Goal: Communication & Community: Answer question/provide support

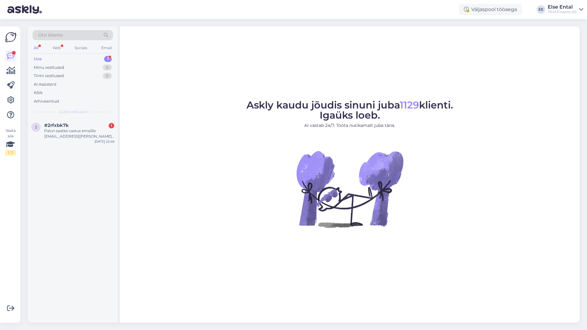
click at [54, 59] on div "Uus 1" at bounding box center [73, 59] width 80 height 9
click at [77, 131] on div "Palun saatke vastus emailile [EMAIL_ADDRESS][PERSON_NAME][DOMAIN_NAME]" at bounding box center [79, 133] width 70 height 11
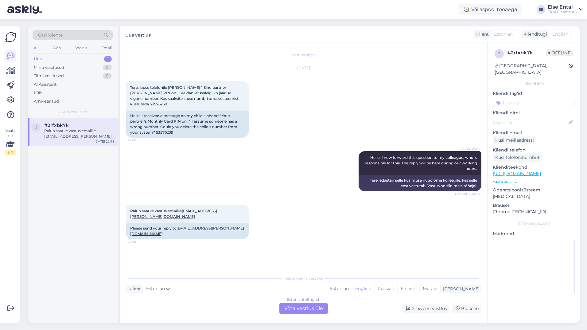
click at [300, 310] on div "Estonian to English Võta vestlus üle" at bounding box center [303, 308] width 49 height 11
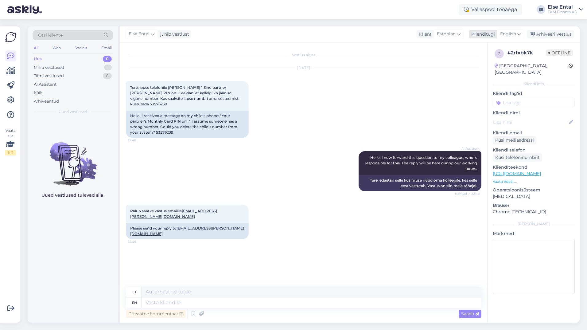
click at [506, 35] on span "English" at bounding box center [508, 34] width 16 height 7
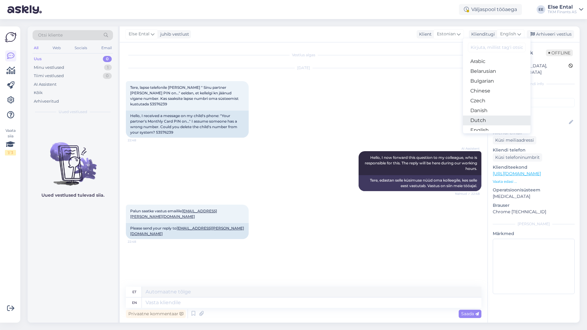
scroll to position [31, 0]
click at [489, 109] on link "Estonian" at bounding box center [497, 109] width 68 height 10
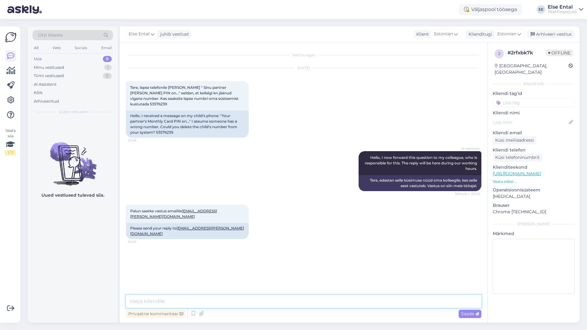
click at [246, 303] on textarea at bounding box center [304, 301] width 356 height 13
click at [234, 97] on span "Tere, lapse telefonile [PERSON_NAME] " Sinu partner [PERSON_NAME] PIN on..." ee…" at bounding box center [184, 95] width 109 height 21
copy div "53576239 22:48"
click at [226, 98] on span "Tere, lapse telefonile [PERSON_NAME] " Sinu partner [PERSON_NAME] PIN on..." ee…" at bounding box center [184, 95] width 109 height 21
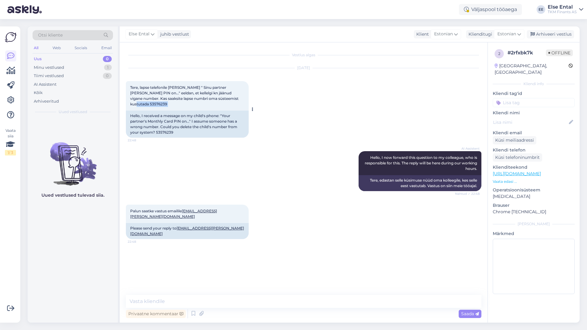
click at [226, 98] on span "Tere, lapse telefonile [PERSON_NAME] " Sinu partner [PERSON_NAME] PIN on..." ee…" at bounding box center [184, 95] width 109 height 21
click at [254, 98] on div "[DATE] Tere, lapse telefonile [PERSON_NAME] " Sinu partner [PERSON_NAME] PIN on…" at bounding box center [304, 102] width 356 height 83
drag, startPoint x: 243, startPoint y: 101, endPoint x: 240, endPoint y: 99, distance: 3.7
click at [240, 99] on div "Tere, lapse telefonile [PERSON_NAME] " Sinu partner [PERSON_NAME] PIN on..." ee…" at bounding box center [187, 95] width 123 height 29
click at [236, 98] on span "Tere, lapse telefonile [PERSON_NAME] " Sinu partner [PERSON_NAME] PIN on..." ee…" at bounding box center [184, 95] width 109 height 21
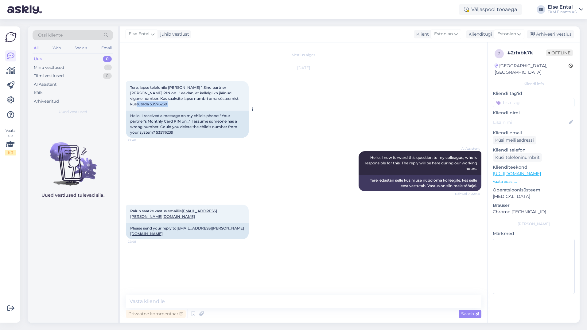
click at [236, 98] on span "Tere, lapse telefonile [PERSON_NAME] " Sinu partner [PERSON_NAME] PIN on..." ee…" at bounding box center [184, 95] width 109 height 21
copy div "53576239 22:48"
click at [233, 100] on span "Tere, lapse telefonile [PERSON_NAME] " Sinu partner [PERSON_NAME] PIN on..." ee…" at bounding box center [184, 95] width 109 height 21
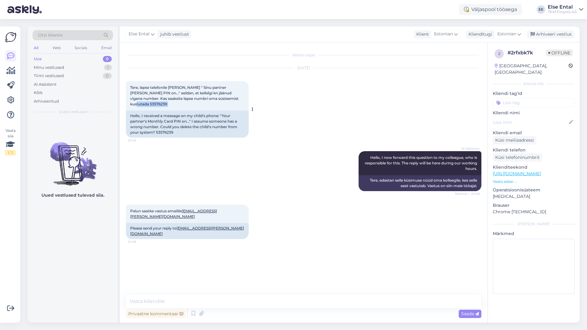
drag, startPoint x: 233, startPoint y: 100, endPoint x: 228, endPoint y: 102, distance: 5.5
click at [228, 102] on div "Tere, lapse telefonile [PERSON_NAME] " Sinu partner [PERSON_NAME] PIN on..." ee…" at bounding box center [187, 95] width 123 height 29
drag, startPoint x: 238, startPoint y: 99, endPoint x: 223, endPoint y: 98, distance: 14.8
click at [223, 98] on span "Tere, lapse telefonile [PERSON_NAME] " Sinu partner [PERSON_NAME] PIN on..." ee…" at bounding box center [184, 95] width 109 height 21
click at [228, 98] on span "Tere, lapse telefonile [PERSON_NAME] " Sinu partner [PERSON_NAME] PIN on..." ee…" at bounding box center [184, 95] width 109 height 21
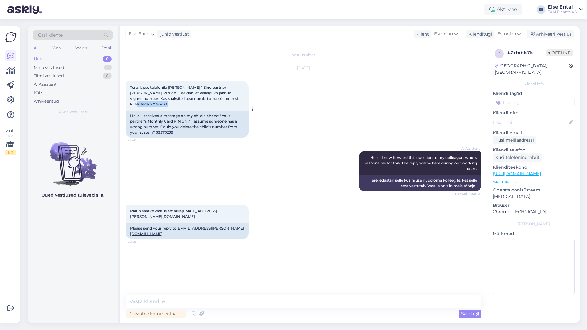
click at [228, 98] on span "Tere, lapse telefonile [PERSON_NAME] " Sinu partner [PERSON_NAME] PIN on..." ee…" at bounding box center [184, 95] width 109 height 21
click at [196, 103] on div "Tere, lapse telefonile [PERSON_NAME] " Sinu partner [PERSON_NAME] PIN on..." ee…" at bounding box center [187, 95] width 123 height 29
drag, startPoint x: 240, startPoint y: 98, endPoint x: 130, endPoint y: 88, distance: 110.7
click at [130, 88] on div "Tere, lapse telefonile [PERSON_NAME] " Sinu partner [PERSON_NAME] PIN on..." ee…" at bounding box center [187, 95] width 123 height 29
click at [204, 159] on div "AI Assistent Hello, I now forward this question to my colleague, who is respons…" at bounding box center [304, 170] width 356 height 53
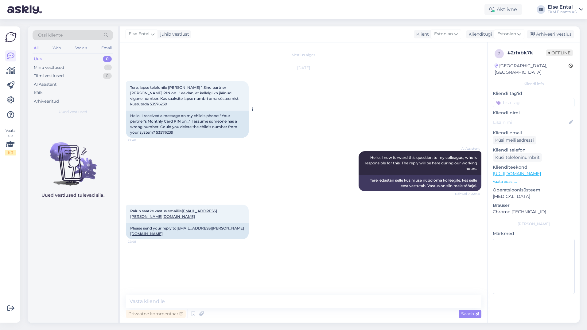
click at [230, 98] on span "Tere, lapse telefonile [PERSON_NAME] " Sinu partner [PERSON_NAME] PIN on..." ee…" at bounding box center [184, 95] width 109 height 21
copy div "53576239 22:48"
click at [45, 243] on div "Uued vestlused tulevad siia." at bounding box center [73, 220] width 90 height 204
click at [230, 98] on span "Tere, lapse telefonile [PERSON_NAME] " Sinu partner [PERSON_NAME] PIN on..." ee…" at bounding box center [184, 95] width 109 height 21
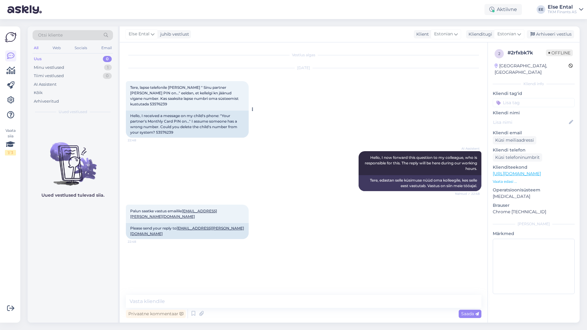
click at [230, 98] on span "Tere, lapse telefonile [PERSON_NAME] " Sinu partner [PERSON_NAME] PIN on..." ee…" at bounding box center [184, 95] width 109 height 21
copy div "53576239 22:48"
click at [234, 100] on span "Tere, lapse telefonile [PERSON_NAME] " Sinu partner [PERSON_NAME] PIN on..." ee…" at bounding box center [184, 95] width 109 height 21
drag, startPoint x: 240, startPoint y: 99, endPoint x: 130, endPoint y: 88, distance: 110.5
click at [130, 88] on div "Tere, lapse telefonile [PERSON_NAME] " Sinu partner [PERSON_NAME] PIN on..." ee…" at bounding box center [187, 95] width 123 height 29
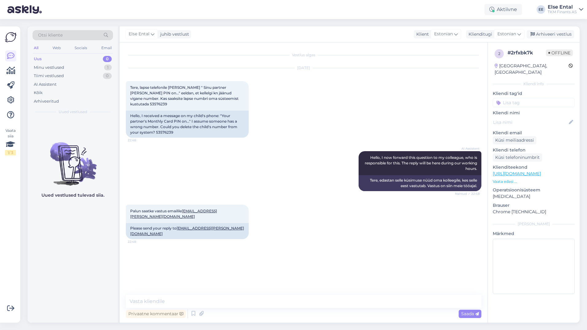
click at [203, 278] on div "Vestlus algas [DATE] Tere, lapse telefonile [PERSON_NAME] " Sinu partner [PERSO…" at bounding box center [306, 169] width 361 height 241
click at [227, 96] on div "Tere, lapse telefonile [PERSON_NAME] " Sinu partner [PERSON_NAME] PIN on..." ee…" at bounding box center [187, 95] width 123 height 29
drag, startPoint x: 227, startPoint y: 96, endPoint x: 231, endPoint y: 100, distance: 5.9
click at [231, 100] on span "Tere, lapse telefonile [PERSON_NAME] " Sinu partner [PERSON_NAME] PIN on..." ee…" at bounding box center [184, 95] width 109 height 21
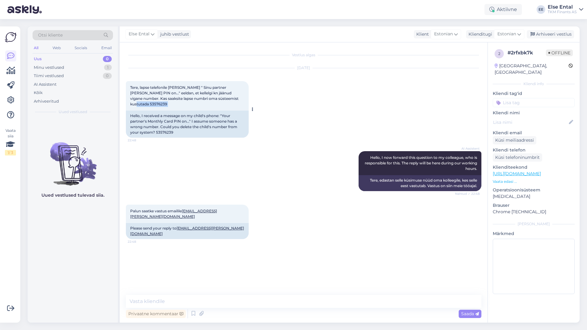
click at [231, 100] on span "Tere, lapse telefonile [PERSON_NAME] " Sinu partner [PERSON_NAME] PIN on..." ee…" at bounding box center [184, 95] width 109 height 21
click at [232, 99] on span "Tere, lapse telefonile [PERSON_NAME] " Sinu partner [PERSON_NAME] PIN on..." ee…" at bounding box center [184, 95] width 109 height 21
click at [233, 99] on span "Tere, lapse telefonile [PERSON_NAME] " Sinu partner [PERSON_NAME] PIN on..." ee…" at bounding box center [184, 95] width 109 height 21
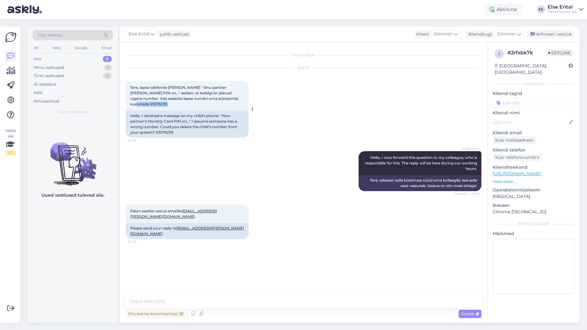
copy div "53576239 22:48"
click at [225, 132] on div "Hello, I received a message on my child's phone: "Your partner's Monthly Card P…" at bounding box center [187, 124] width 123 height 27
